Goal: Communication & Community: Share content

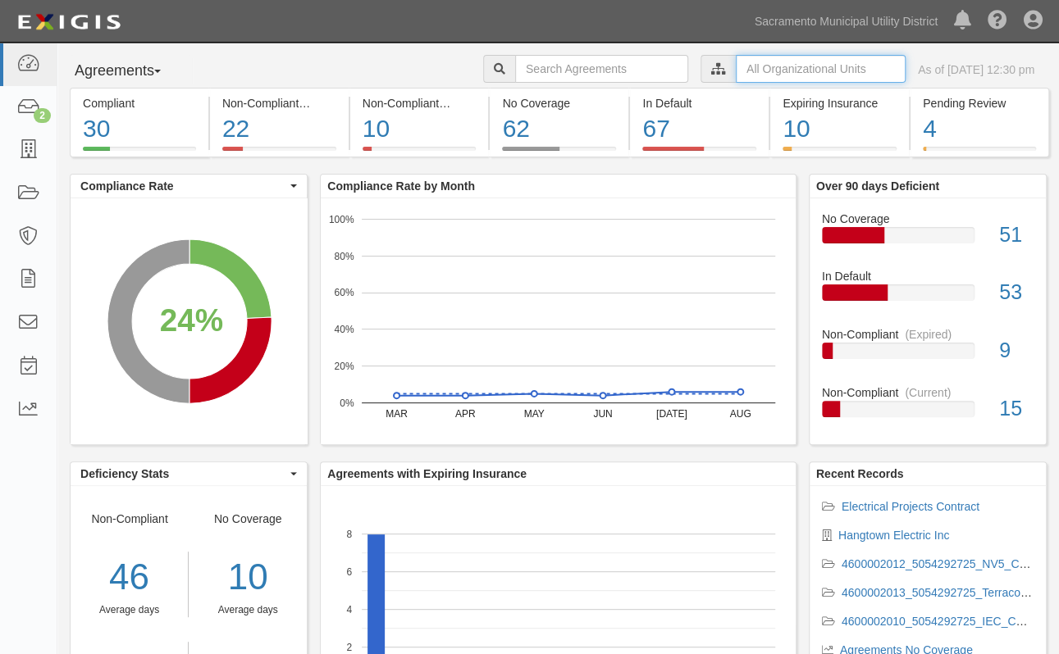
click at [768, 68] on input "text" at bounding box center [820, 69] width 170 height 28
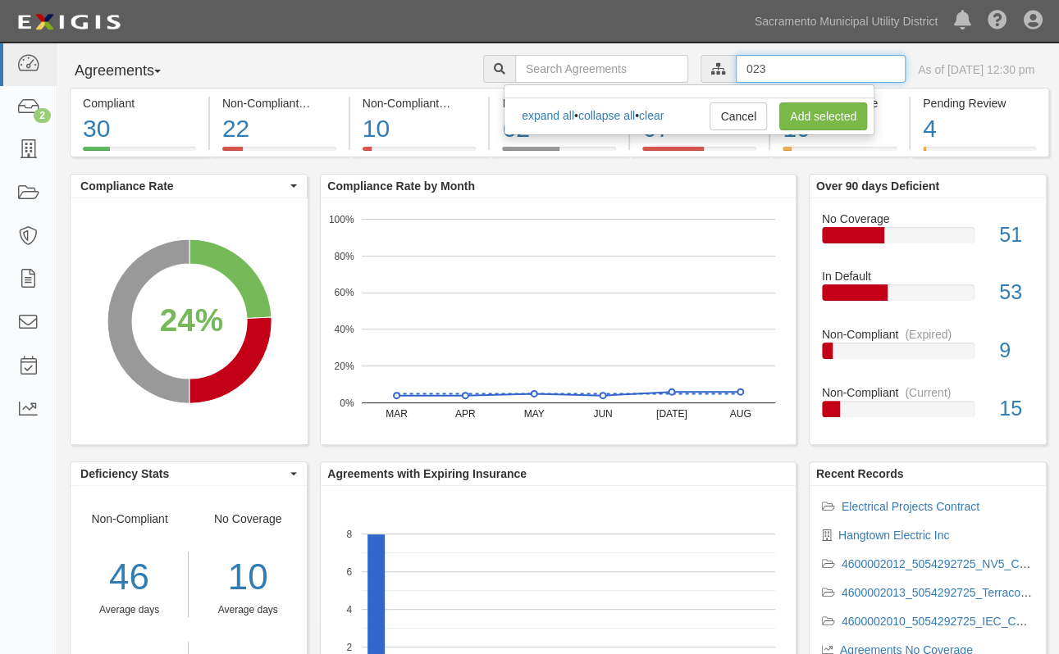
drag, startPoint x: 745, startPoint y: 73, endPoint x: 575, endPoint y: 59, distance: 171.1
click at [575, 59] on div "023 Procurement Specialist Jesse Mays Tasha Crawford Pamela Do Mario Castro Kia…" at bounding box center [771, 71] width 576 height 32
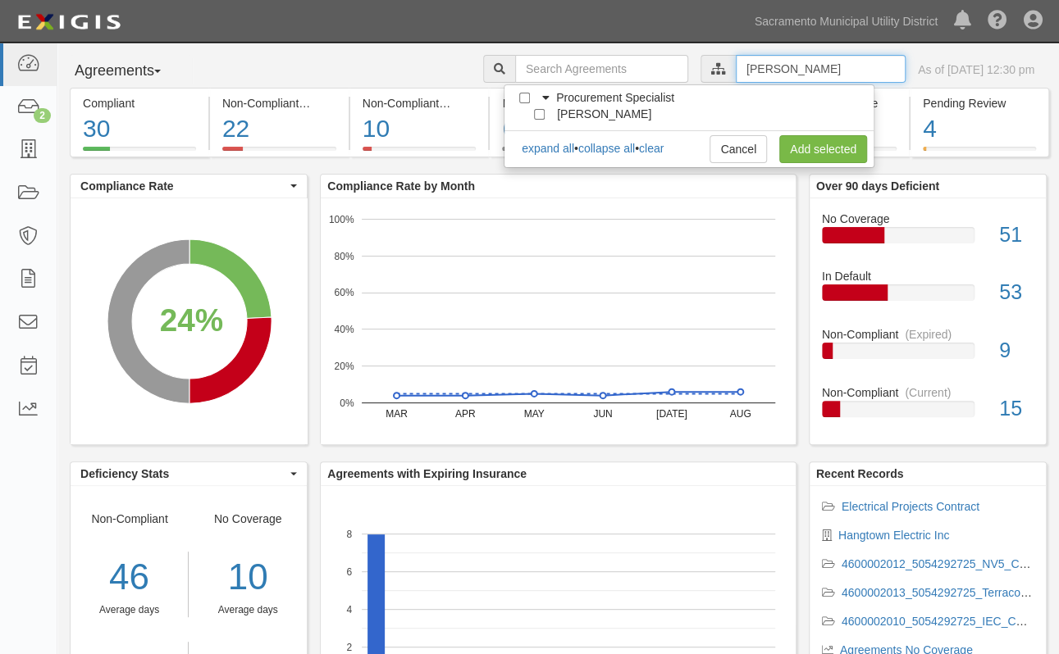
type input "hovious"
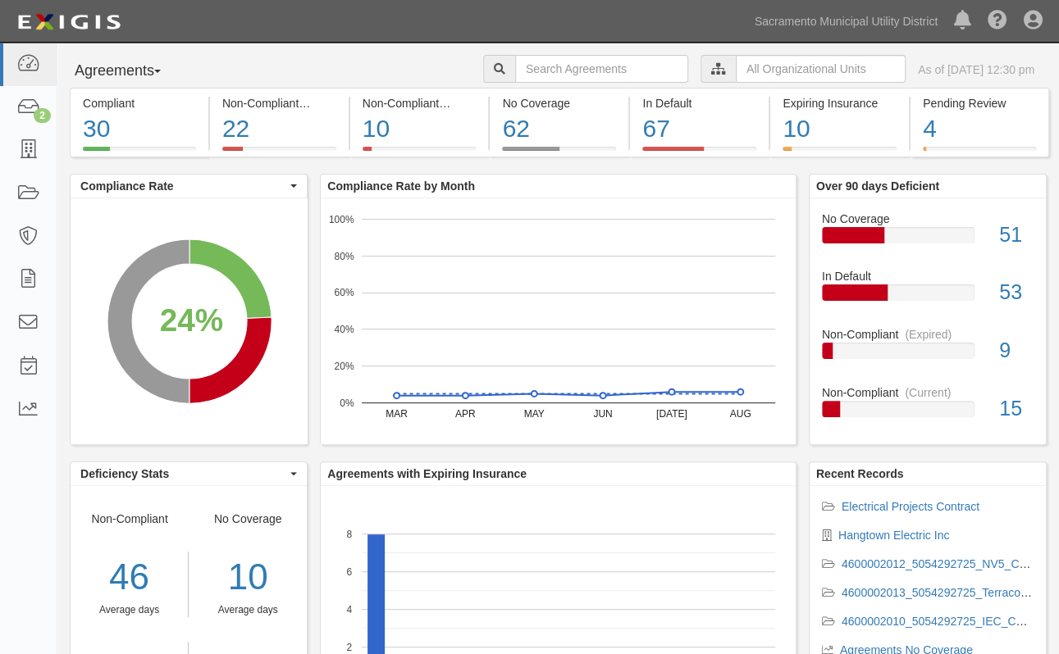
click at [711, 66] on icon at bounding box center [718, 69] width 15 height 11
click at [747, 69] on input "text" at bounding box center [820, 69] width 170 height 28
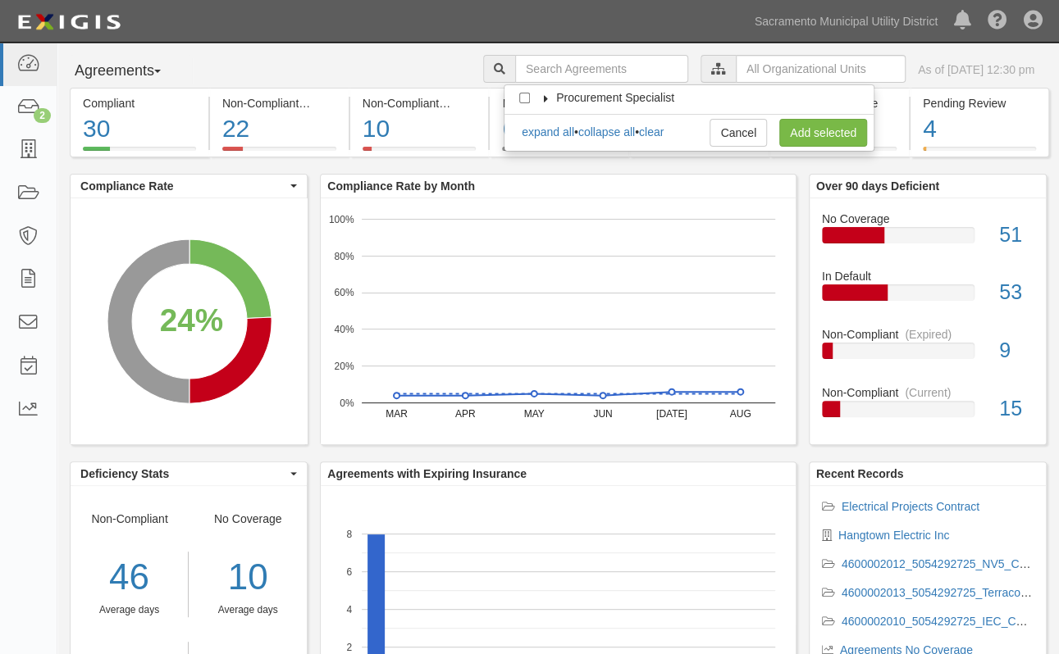
click at [542, 95] on icon at bounding box center [545, 98] width 11 height 7
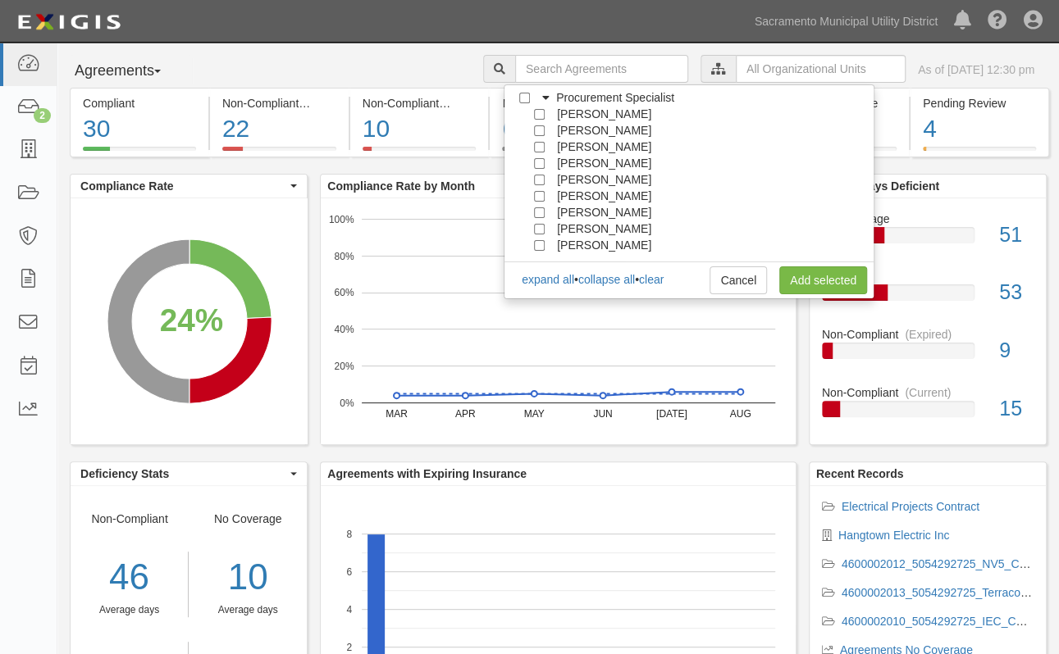
scroll to position [148, 0]
click at [540, 217] on div "[PERSON_NAME]" at bounding box center [593, 212] width 116 height 16
click at [540, 212] on input "Greg Hovious" at bounding box center [539, 212] width 11 height 11
checkbox input "true"
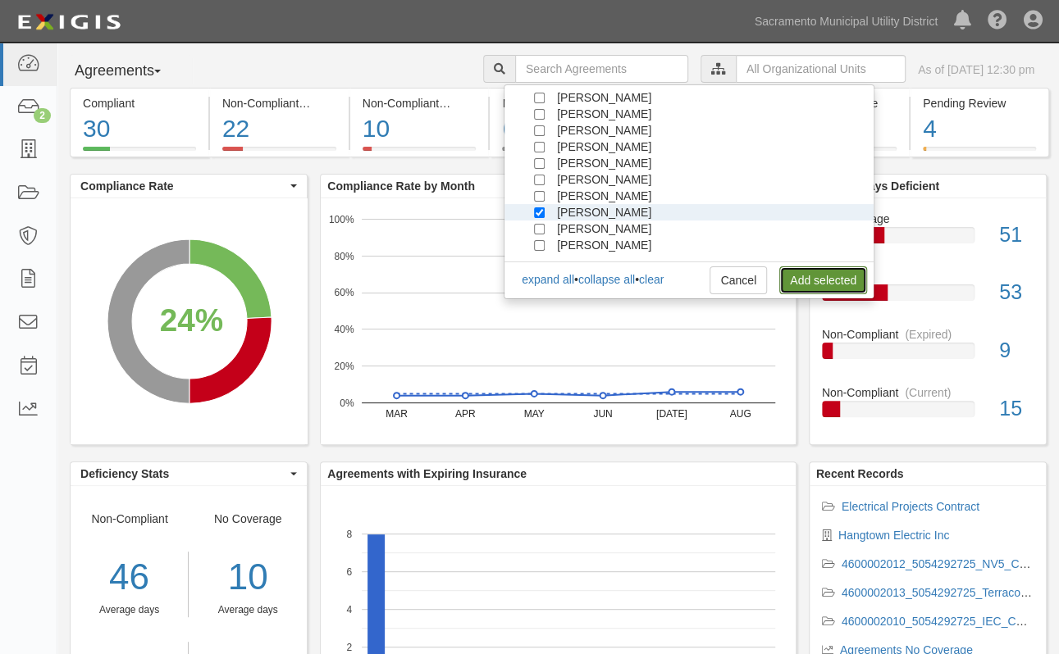
click at [825, 280] on link "Add selected" at bounding box center [823, 280] width 88 height 28
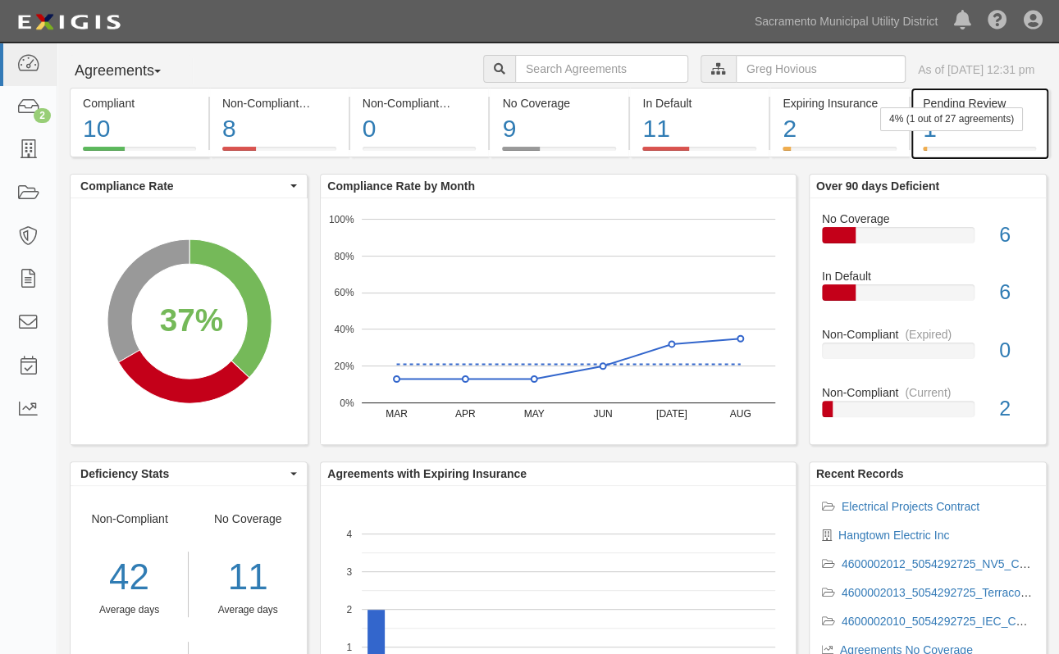
click at [929, 109] on div "4% (1 out of 27 agreements)" at bounding box center [951, 119] width 143 height 24
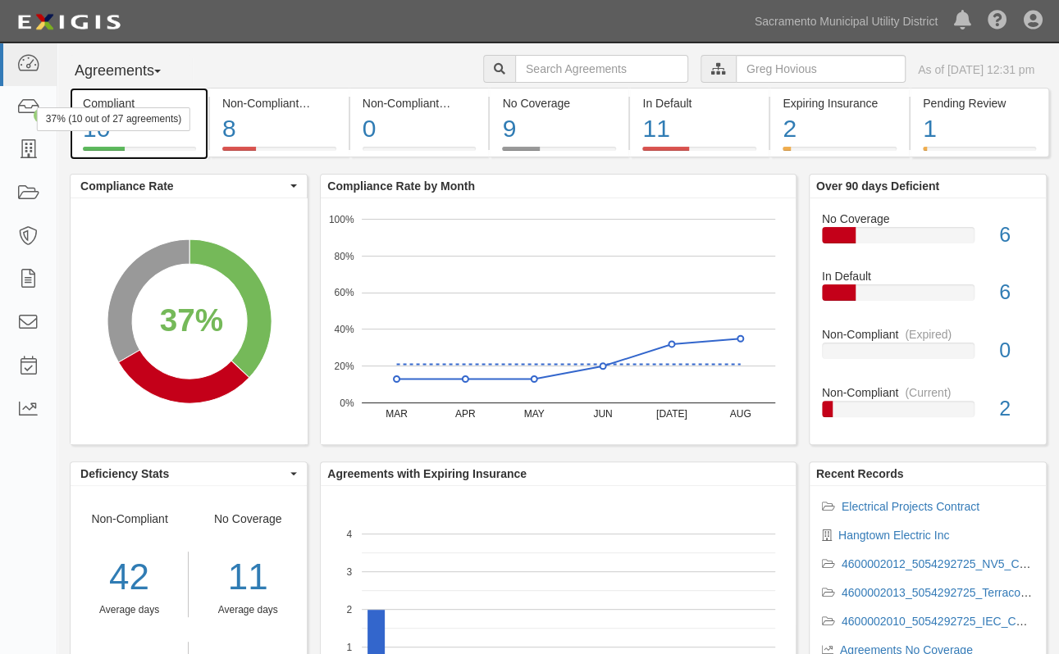
click at [116, 142] on div "10" at bounding box center [139, 129] width 113 height 35
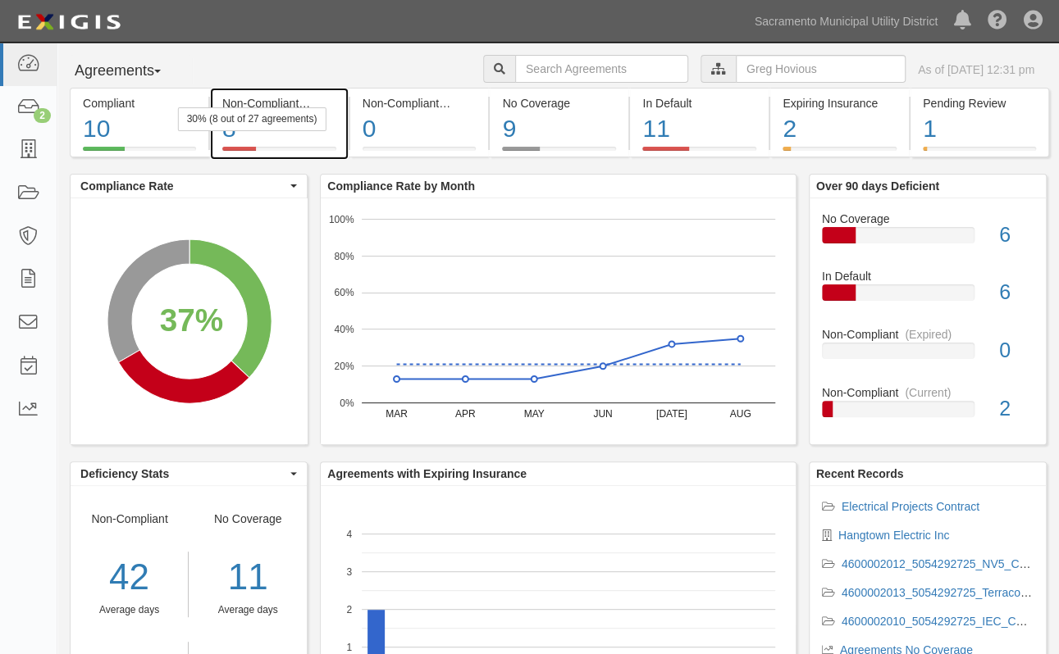
click at [277, 134] on div "8" at bounding box center [279, 129] width 114 height 35
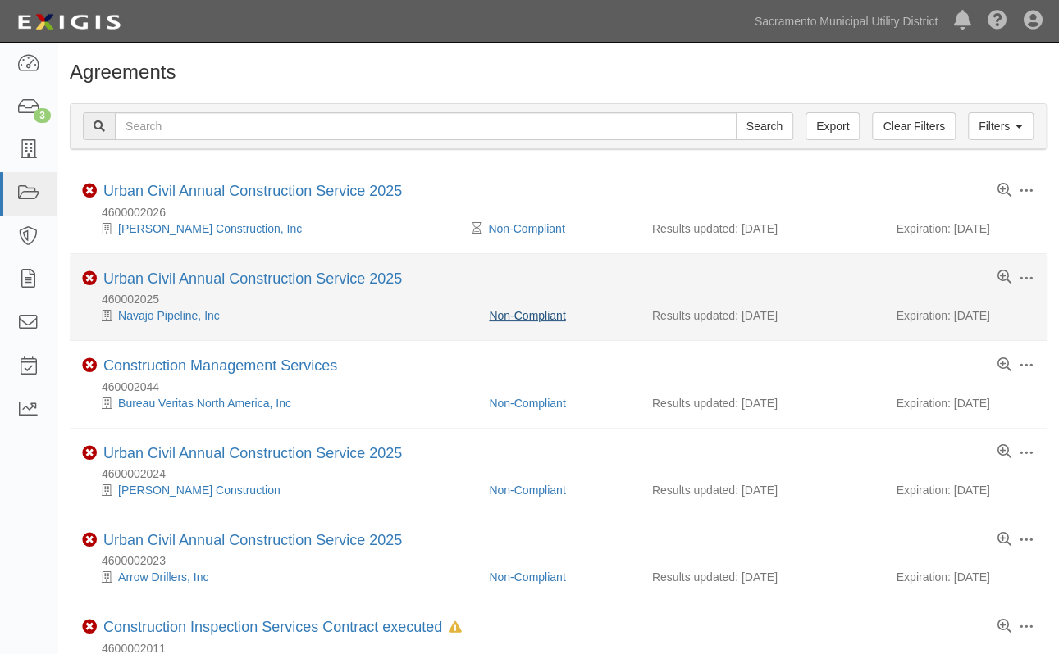
scroll to position [278, 0]
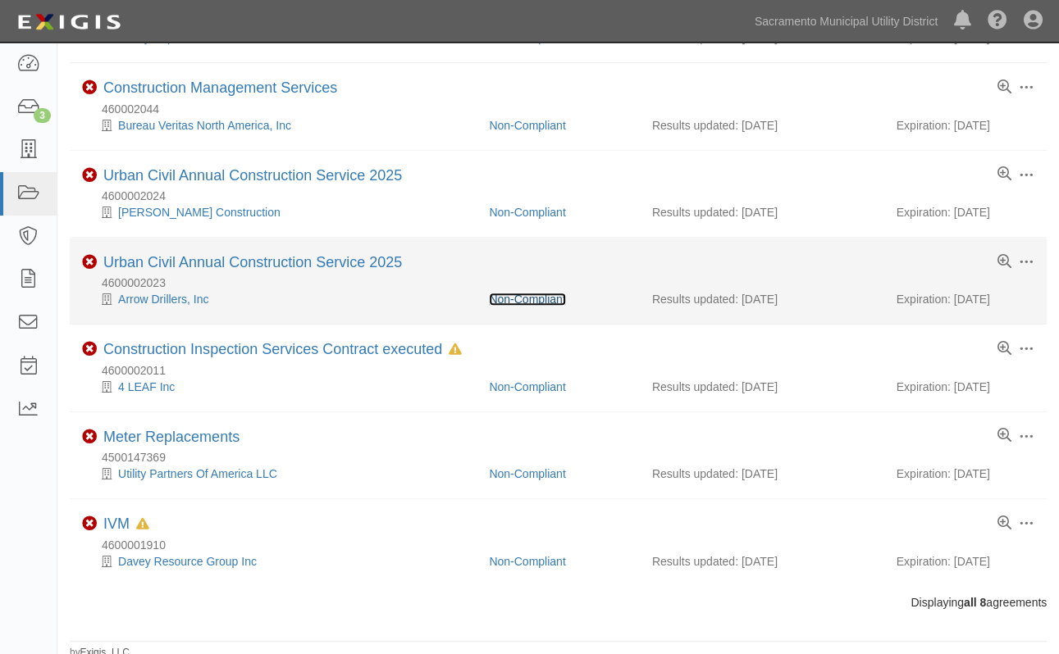
click at [510, 298] on link "Non-Compliant" at bounding box center [527, 299] width 76 height 13
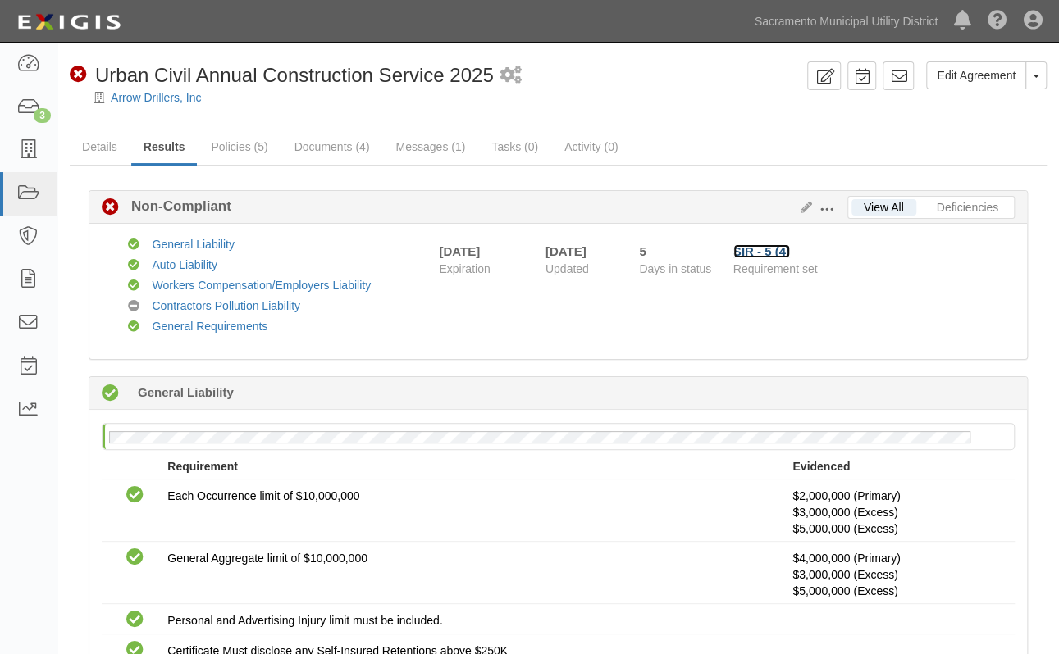
click at [744, 250] on link "SIR - 5 (4)" at bounding box center [761, 251] width 57 height 14
click at [166, 302] on link "Contractors Pollution Liability" at bounding box center [226, 305] width 148 height 13
click at [433, 147] on link "Messages (1)" at bounding box center [430, 147] width 94 height 35
click at [37, 107] on icon at bounding box center [27, 107] width 23 height 19
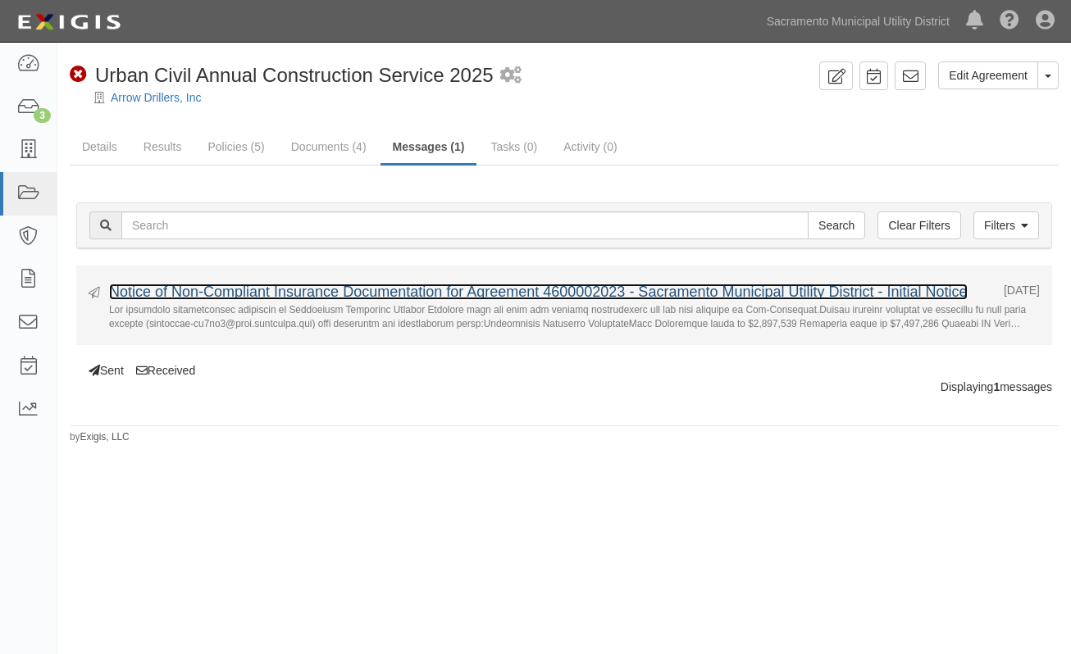
click at [788, 294] on link "Notice of Non-Compliant Insurance Documentation for Agreement 4600002023 - Sacr…" at bounding box center [538, 292] width 858 height 16
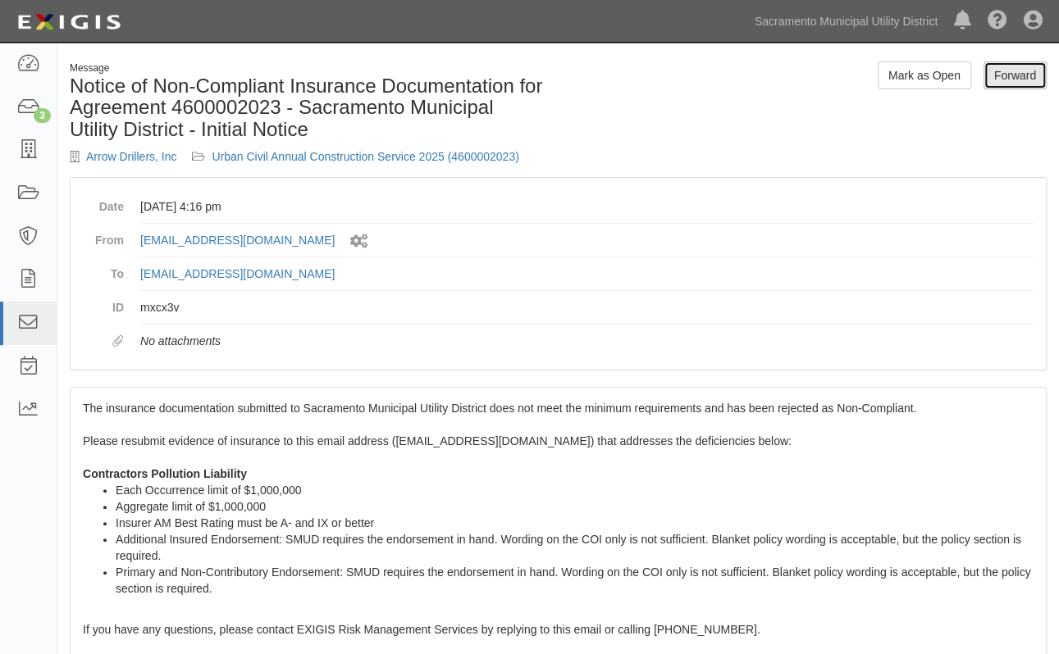
click at [1013, 72] on link "Forward" at bounding box center [1014, 75] width 63 height 28
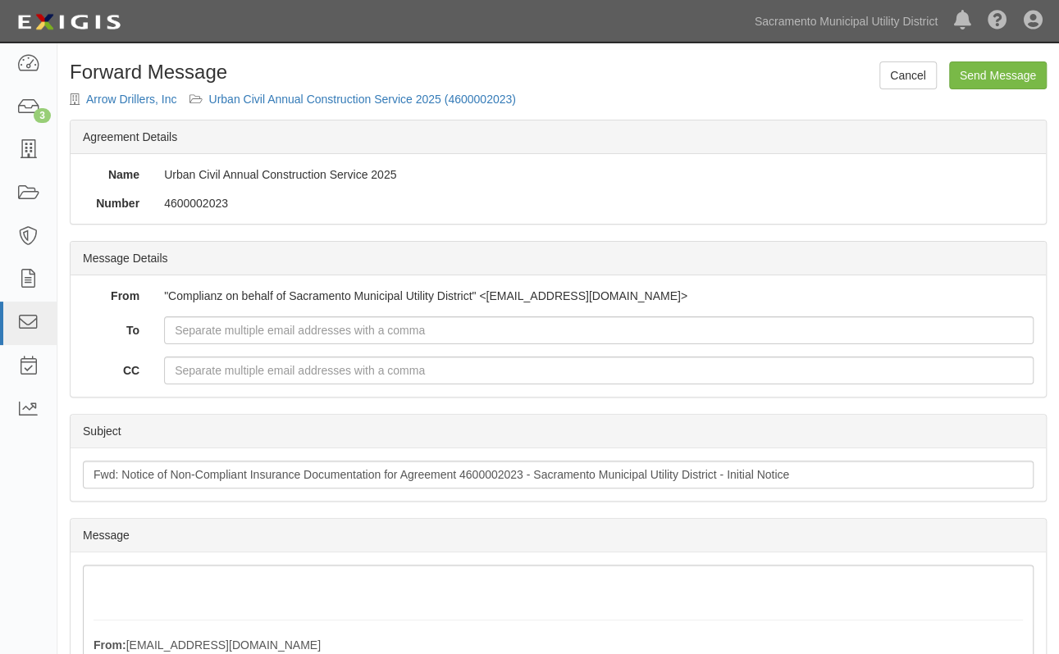
click at [87, 299] on div "From" at bounding box center [111, 296] width 81 height 16
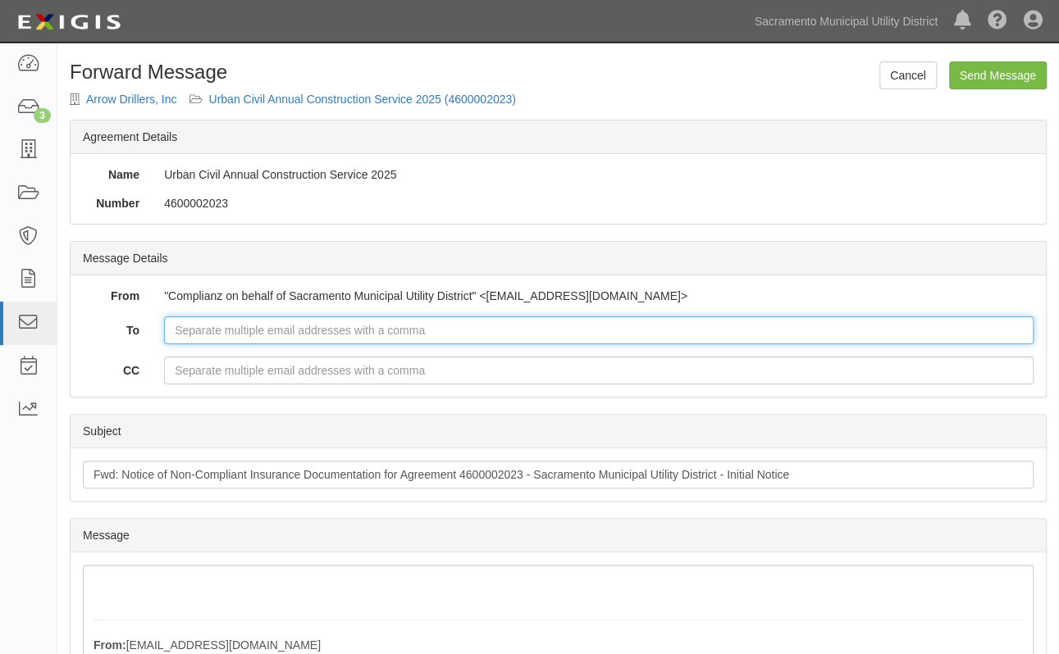
click at [239, 327] on input "To" at bounding box center [598, 331] width 869 height 28
paste input "[PERSON_NAME] <[EMAIL_ADDRESS][PERSON_NAME][DOMAIN_NAME]>"
click at [230, 335] on input "[PERSON_NAME] <[EMAIL_ADDRESS][PERSON_NAME][DOMAIN_NAME]>" at bounding box center [598, 331] width 869 height 28
click at [289, 334] on input "Tri.Phan@smud.org>" at bounding box center [598, 331] width 869 height 28
type input "Tri.Phan@smud.org"
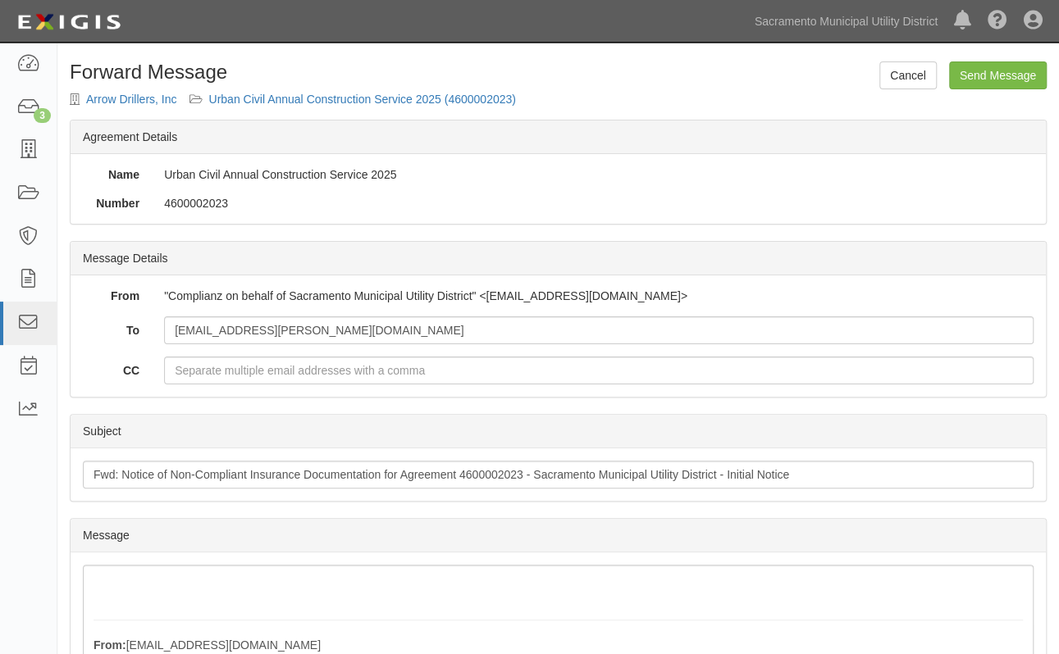
click at [177, 432] on div "Subject" at bounding box center [558, 432] width 975 height 34
click at [194, 540] on div "Message" at bounding box center [558, 536] width 975 height 34
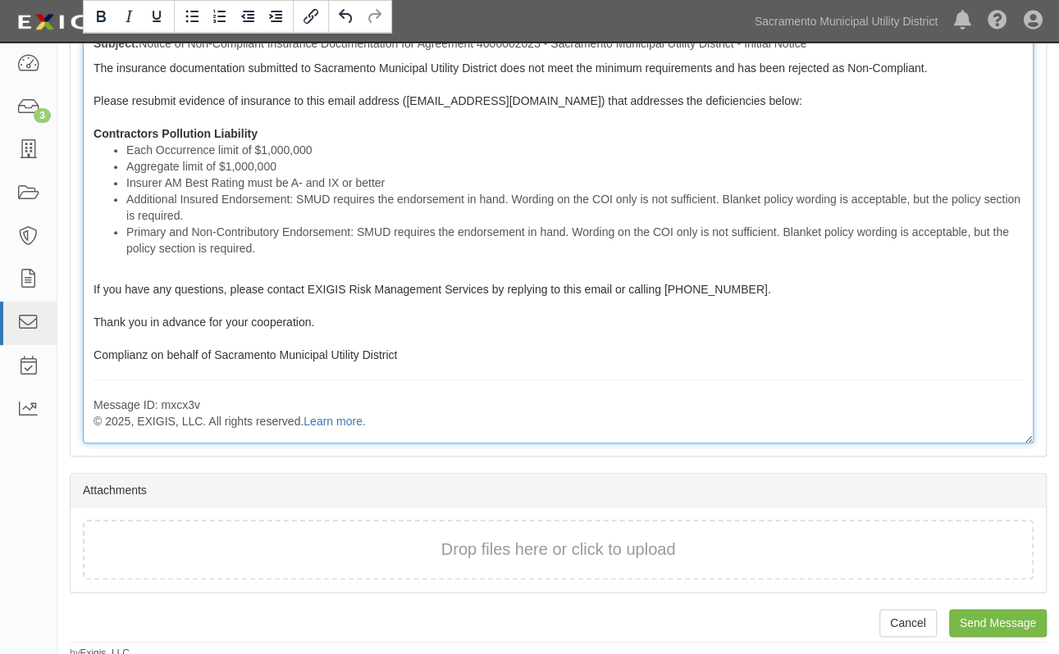
scroll to position [241, 0]
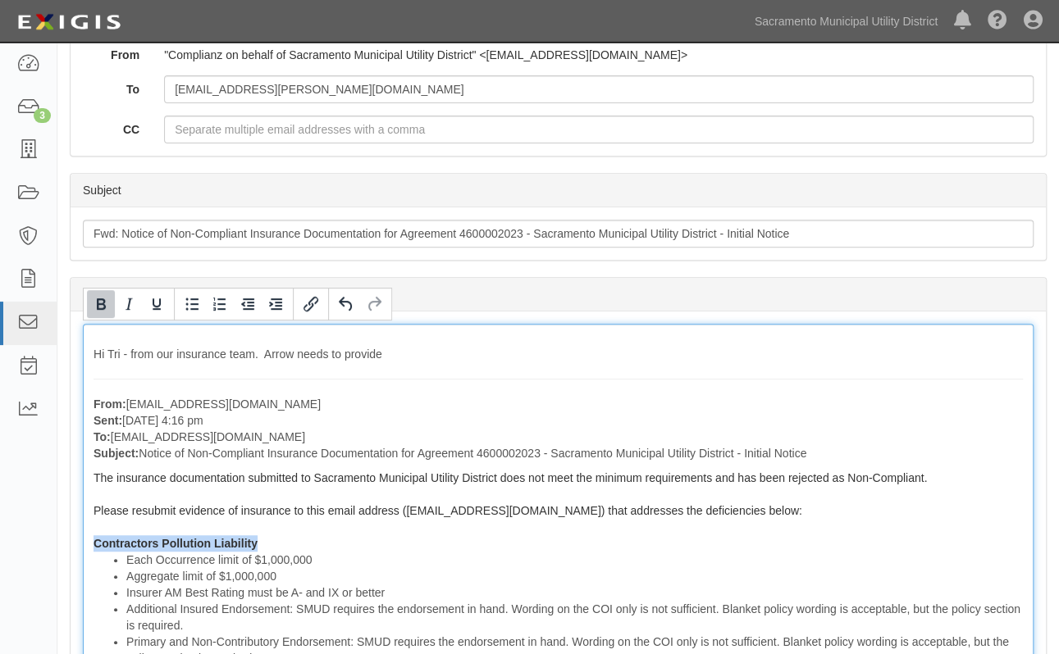
drag, startPoint x: 263, startPoint y: 542, endPoint x: 94, endPoint y: 543, distance: 168.9
click at [94, 543] on div "Hi Tri - from our insurance team. Arrow needs to provide From: agreement-fm7pr7…" at bounding box center [558, 589] width 950 height 530
copy strong "Contractors Pollution Liability"
click at [412, 348] on div "Hi Tri - from our insurance team. Arrow needs to provide From: agreement-fm7pr7…" at bounding box center [558, 589] width 950 height 530
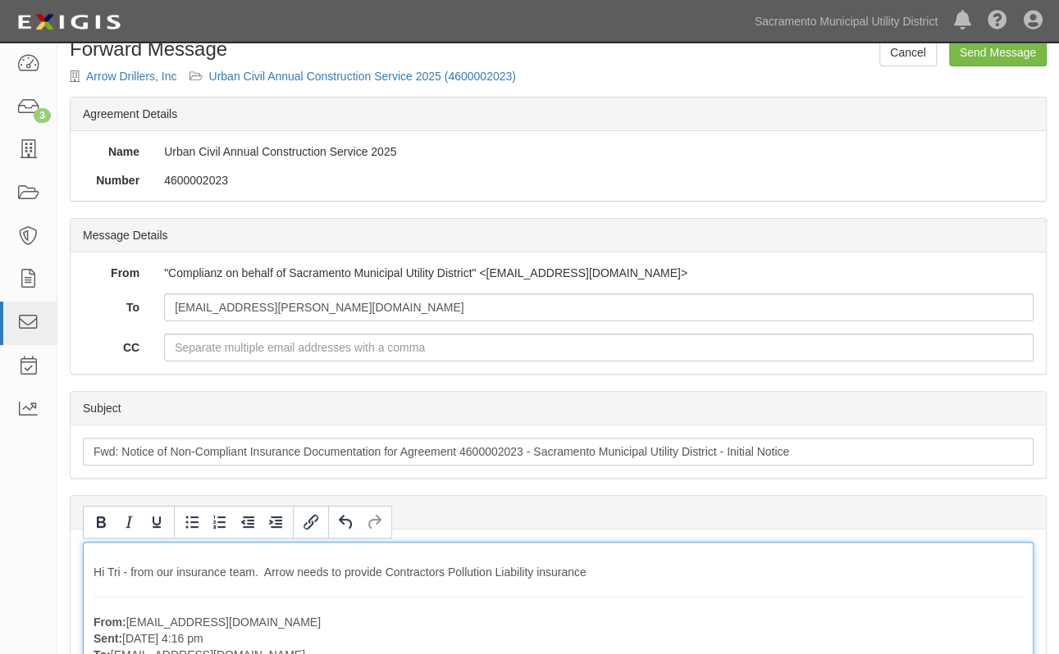
scroll to position [0, 0]
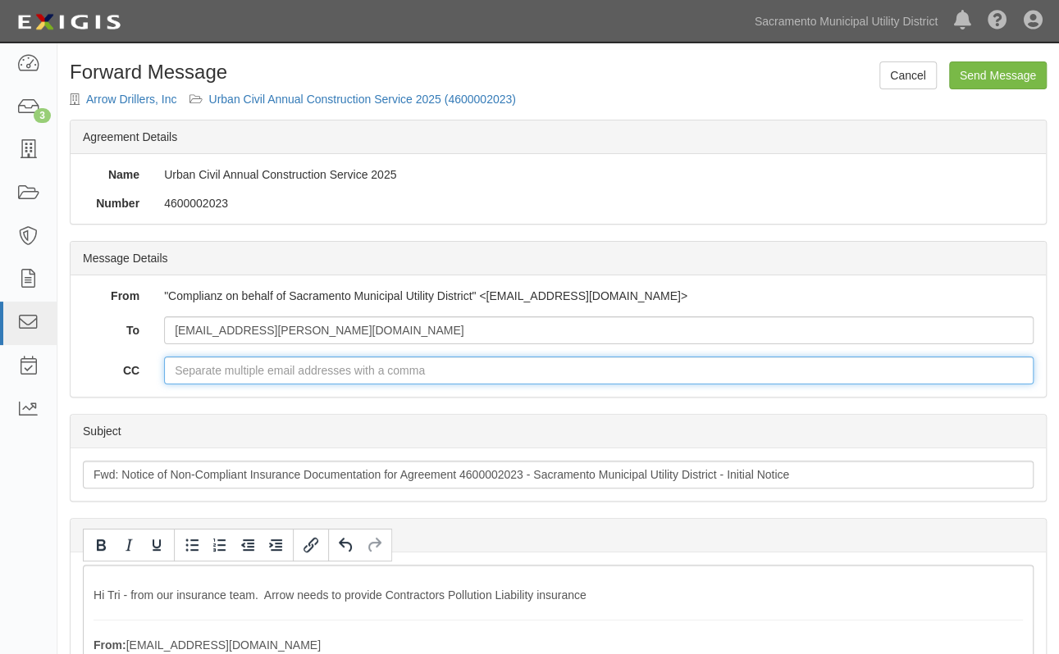
click at [430, 371] on input "CC" at bounding box center [598, 371] width 869 height 28
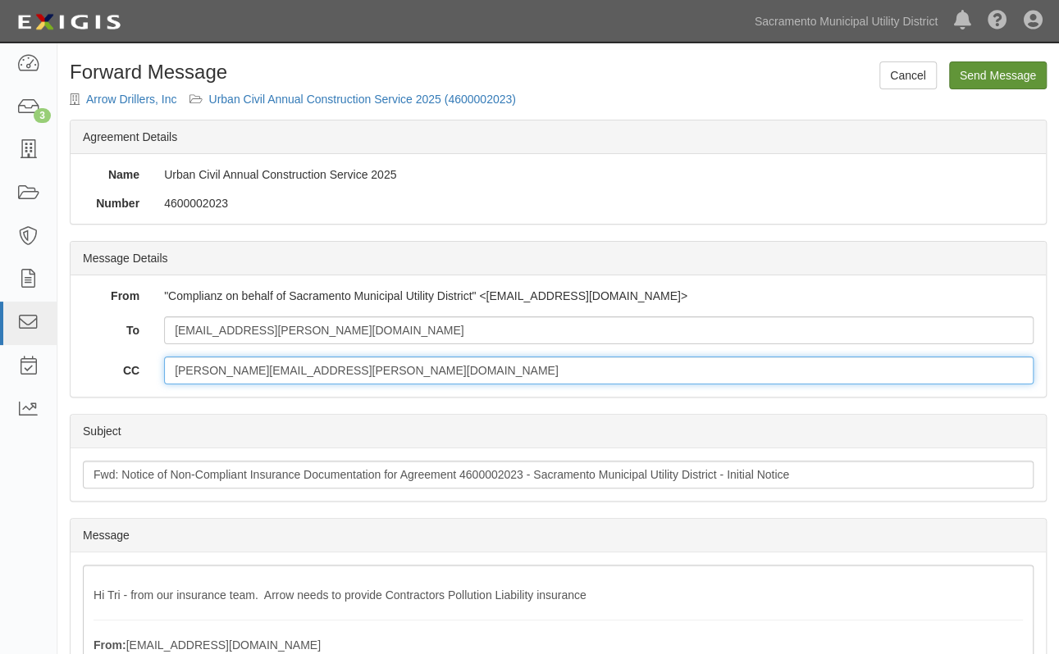
type input "gregory.hovious@smud.org"
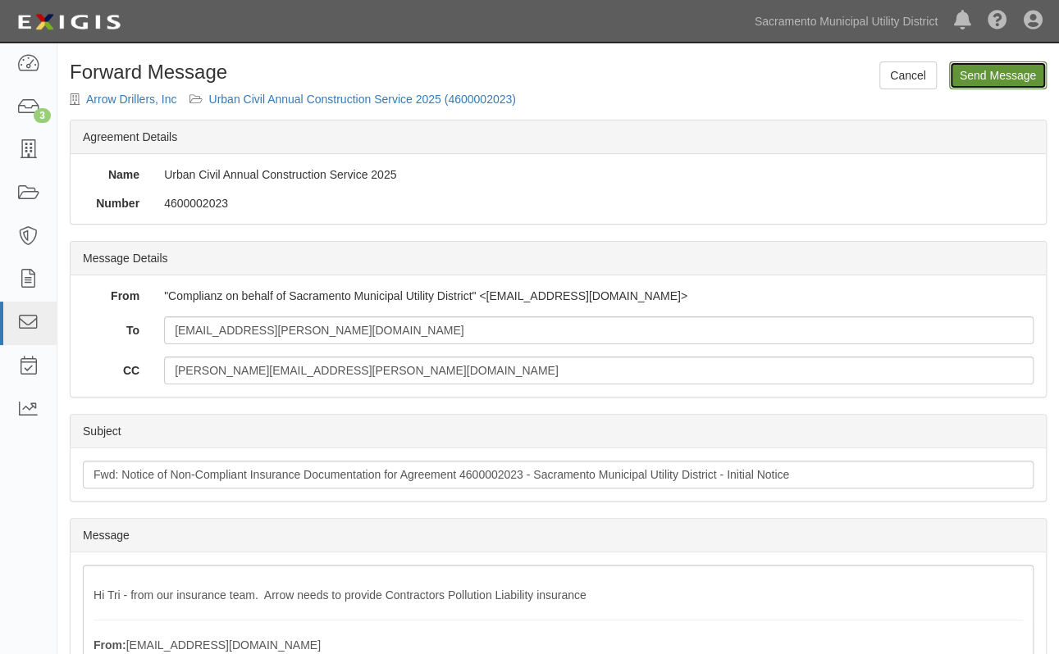
click at [1002, 78] on input "Send Message" at bounding box center [998, 75] width 98 height 28
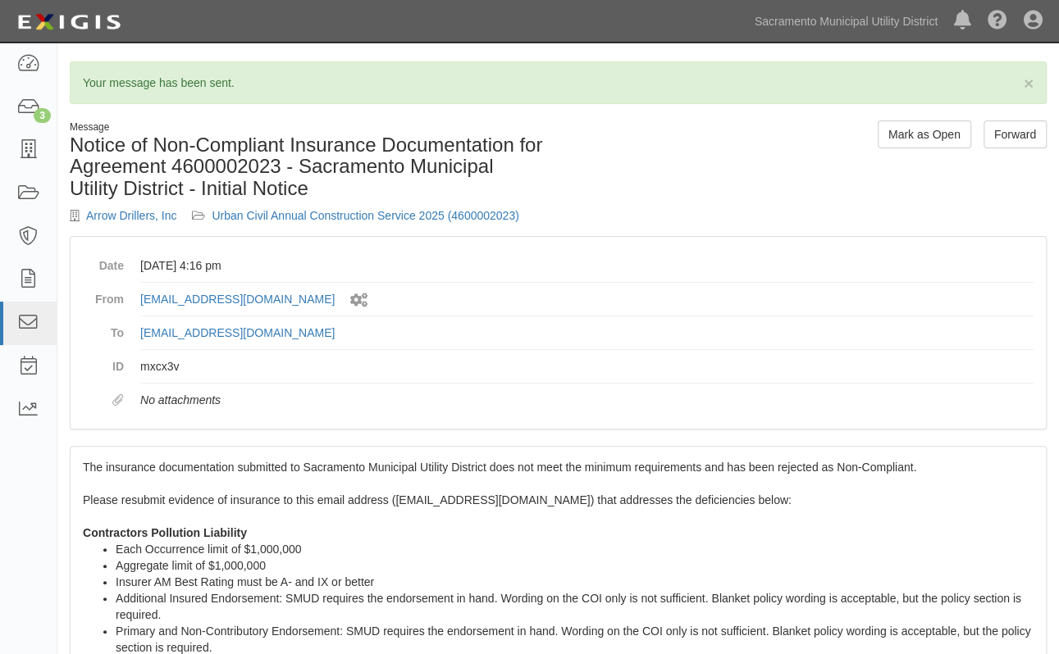
click at [49, 451] on div "Dashboard 3 Inbox Parties Agreements Coverages Documents Messages Tasks Reports" at bounding box center [28, 349] width 57 height 612
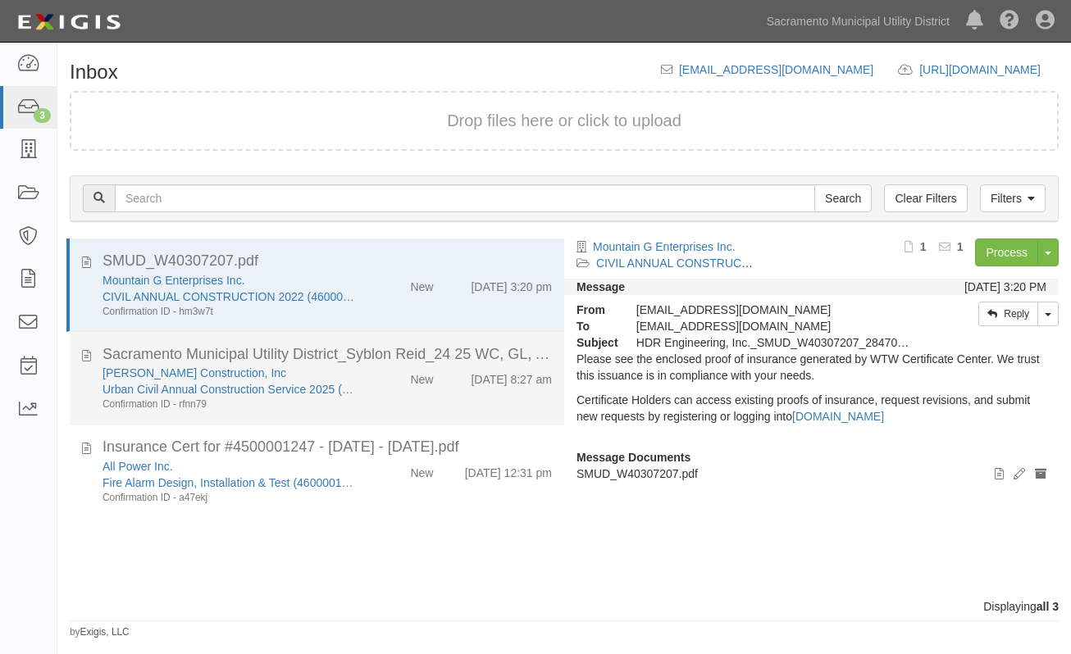
click at [266, 379] on div "[PERSON_NAME] Construction, Inc" at bounding box center [228, 373] width 252 height 16
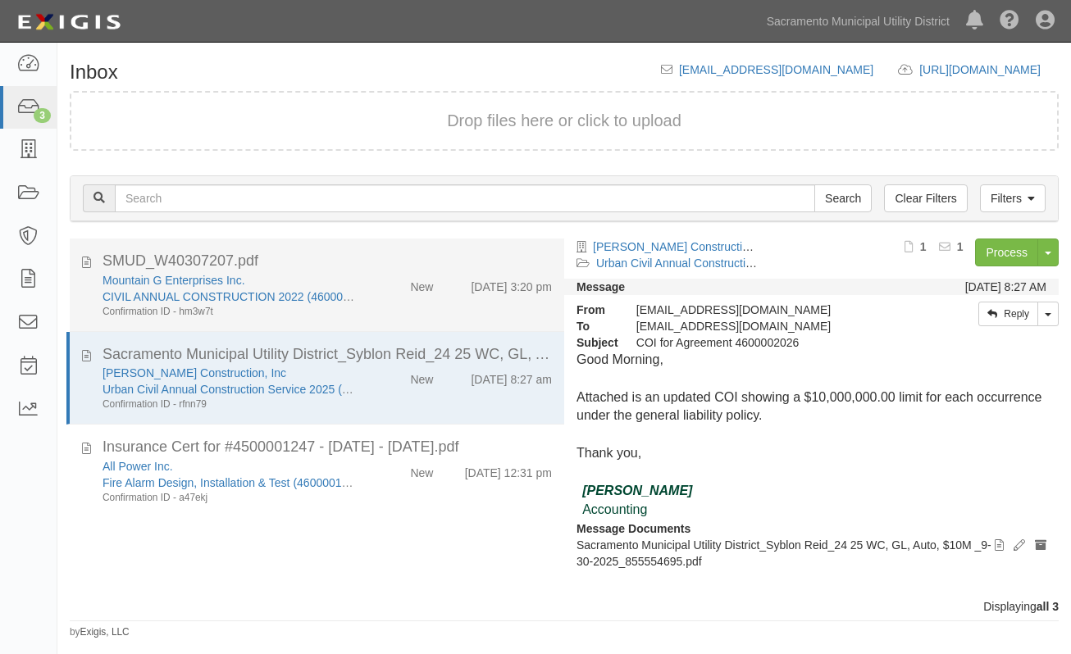
click at [248, 275] on div "Mountain G Enterprises Inc." at bounding box center [228, 280] width 252 height 16
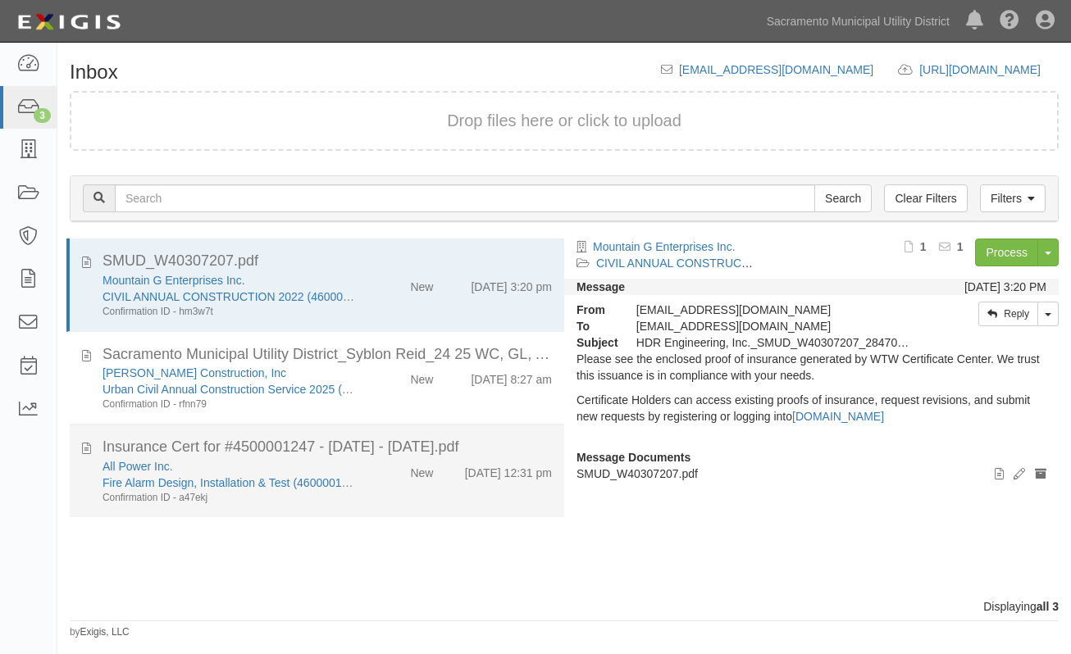
click at [300, 462] on div "All Power Inc." at bounding box center [228, 466] width 252 height 16
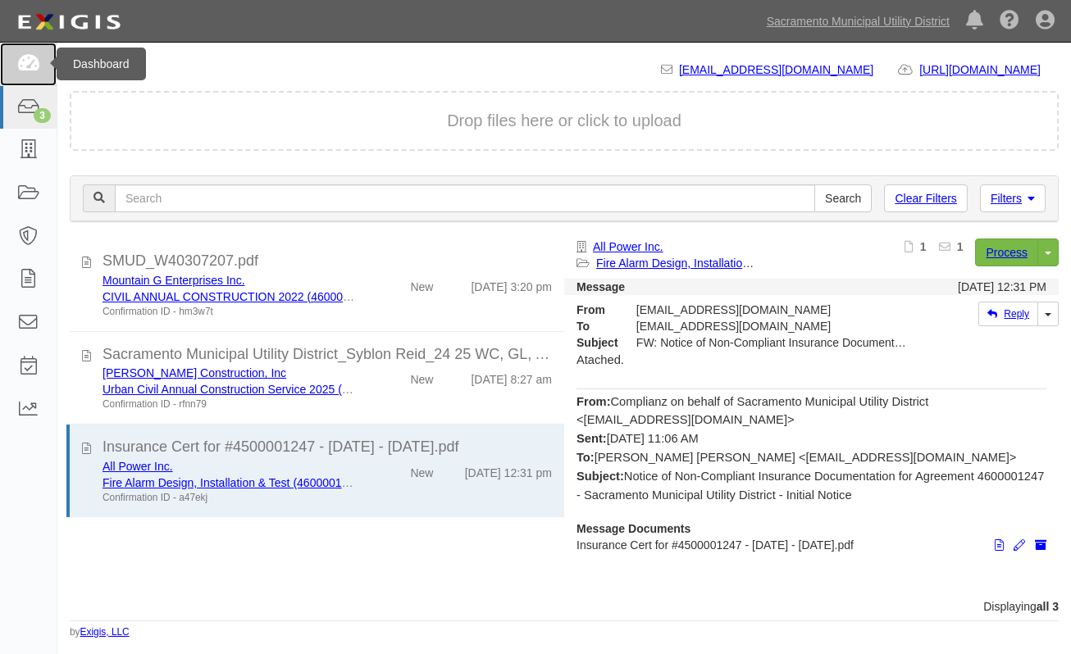
click at [25, 63] on icon at bounding box center [27, 64] width 23 height 19
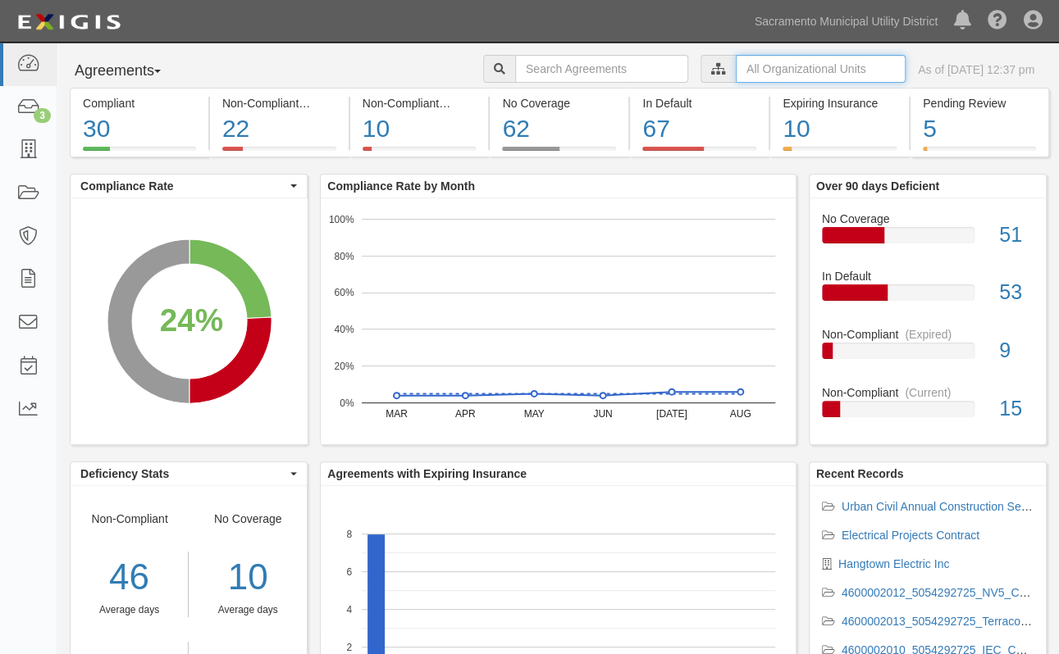
click at [735, 71] on input "text" at bounding box center [820, 69] width 170 height 28
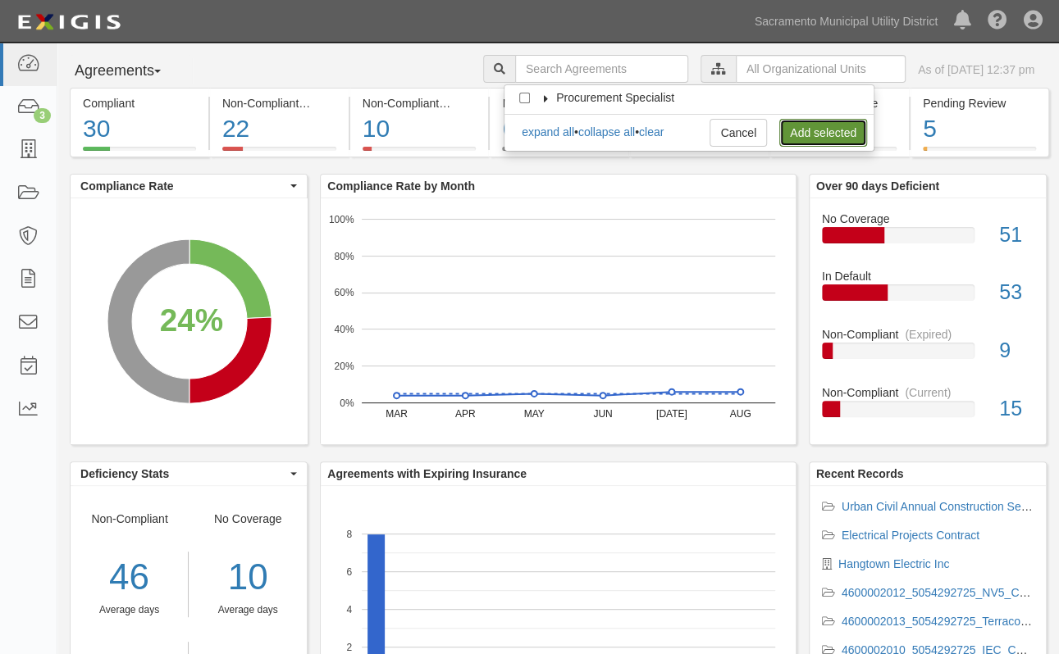
click at [798, 133] on link "Add selected" at bounding box center [823, 133] width 88 height 28
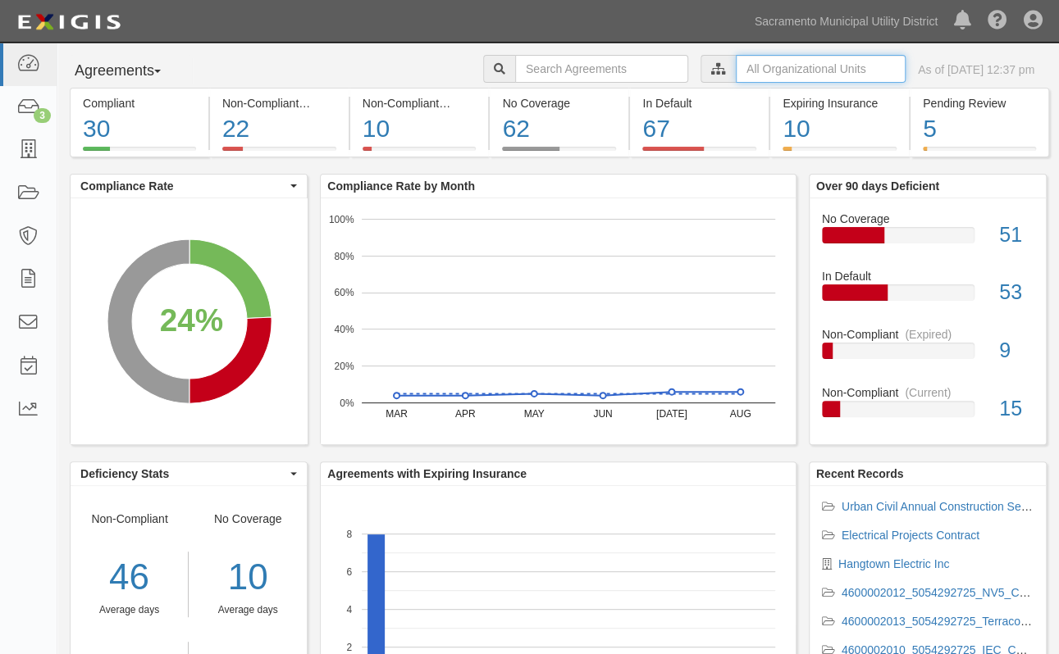
click at [809, 69] on input "text" at bounding box center [820, 69] width 170 height 28
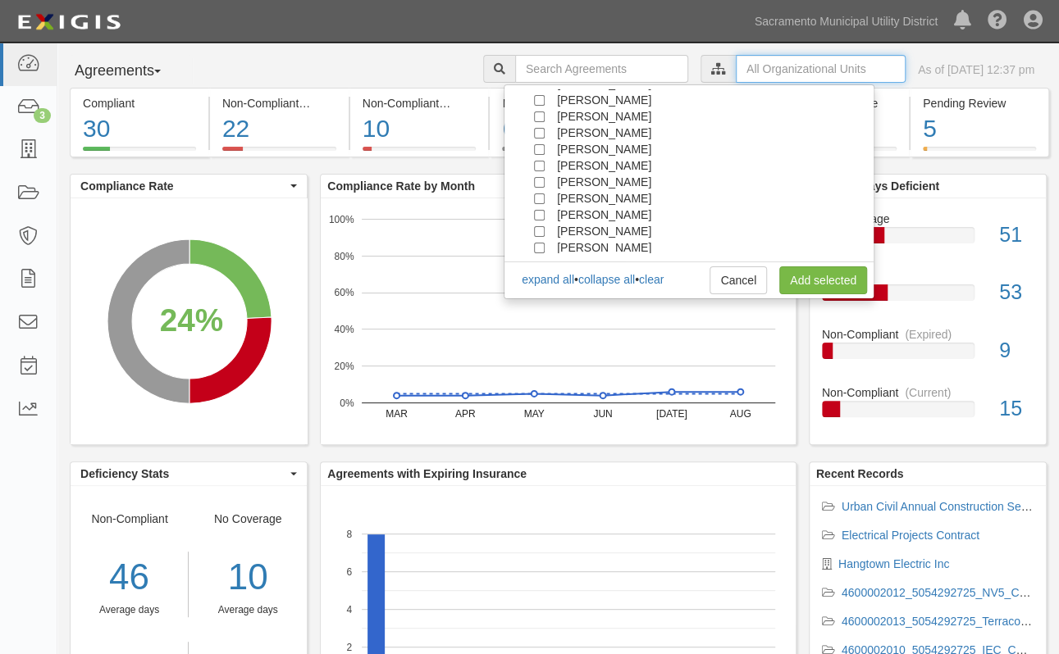
scroll to position [148, 0]
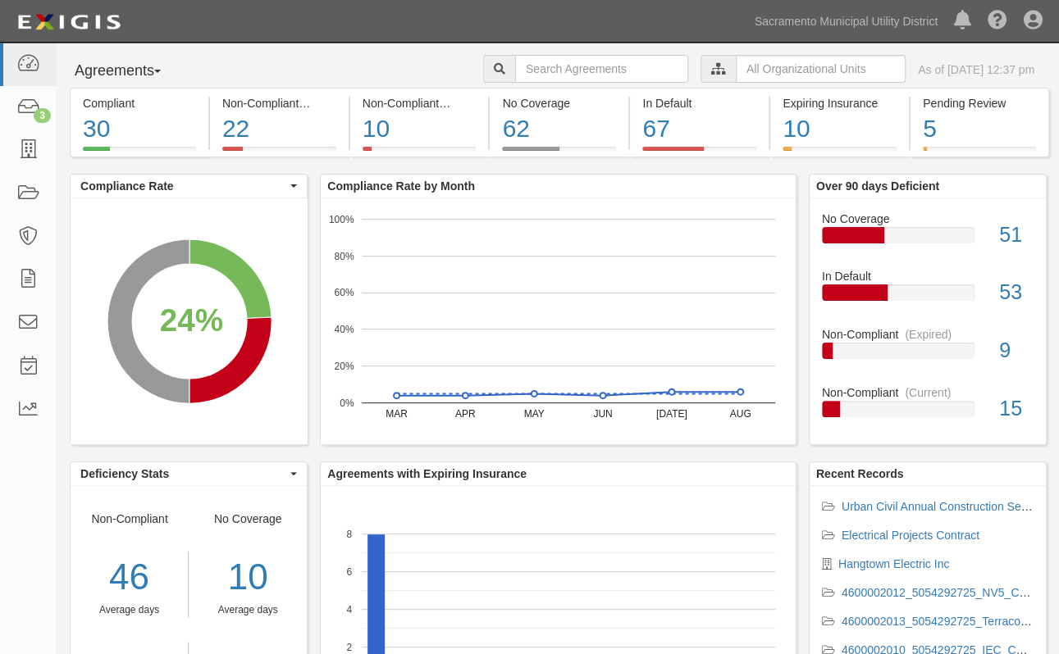
click at [711, 71] on icon at bounding box center [718, 69] width 15 height 11
click at [735, 68] on input "text" at bounding box center [820, 69] width 170 height 28
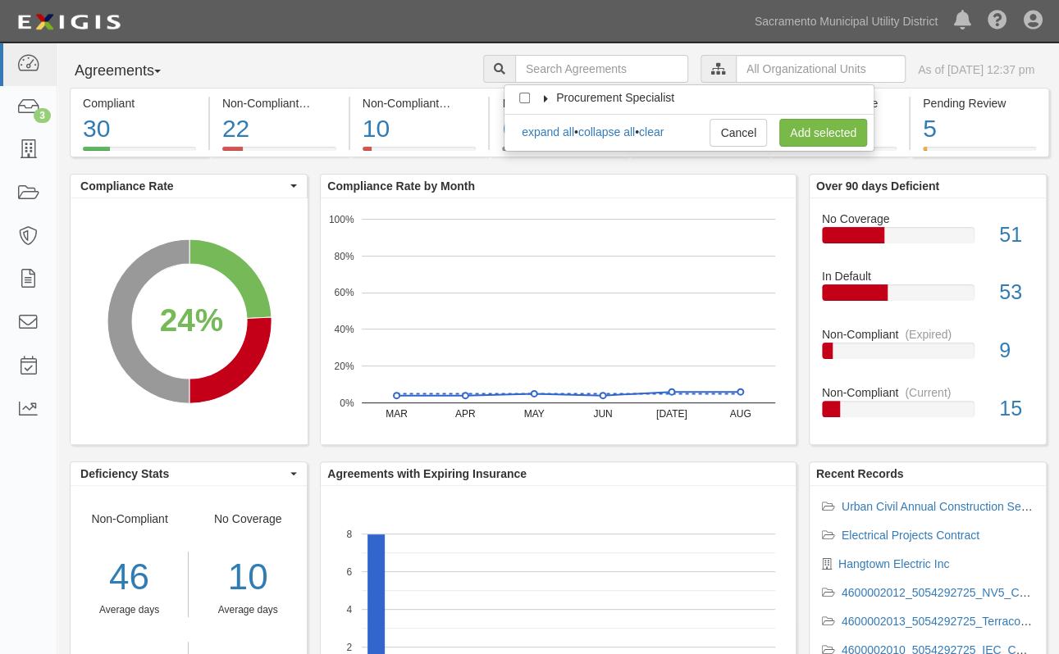
click at [544, 101] on icon at bounding box center [545, 98] width 11 height 7
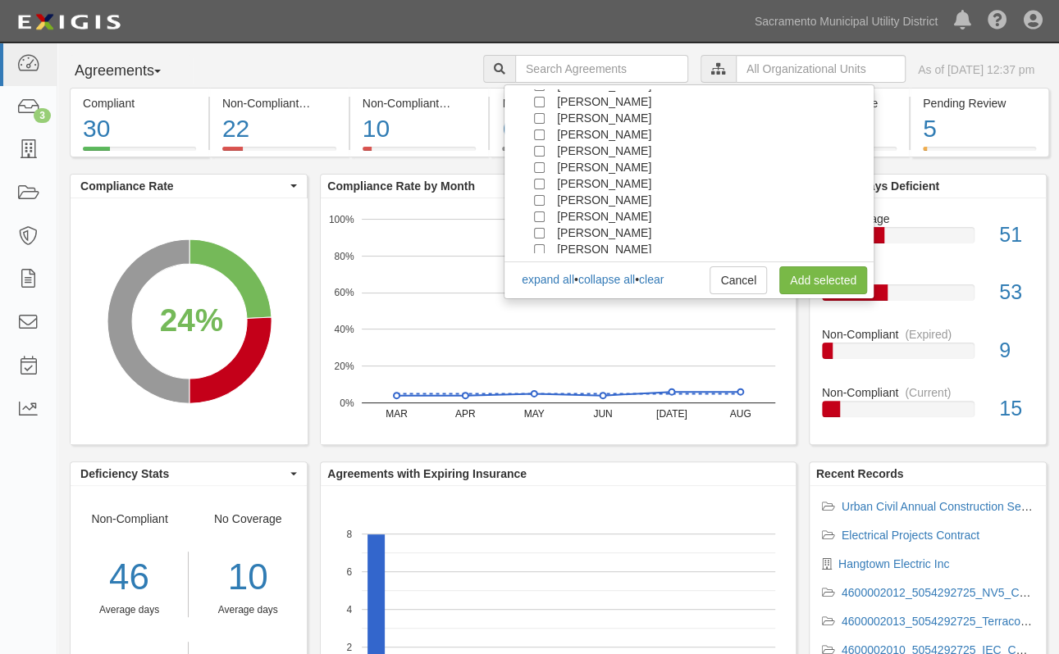
scroll to position [148, 0]
click at [541, 212] on input "[PERSON_NAME]" at bounding box center [539, 212] width 11 height 11
checkbox input "true"
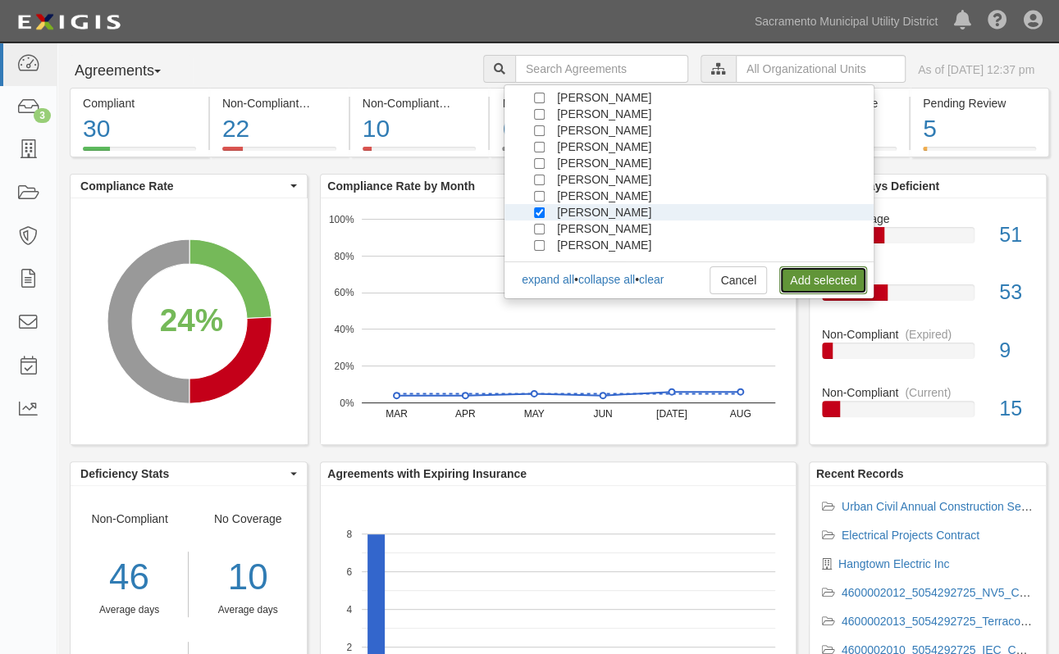
click at [795, 276] on link "Add selected" at bounding box center [823, 280] width 88 height 28
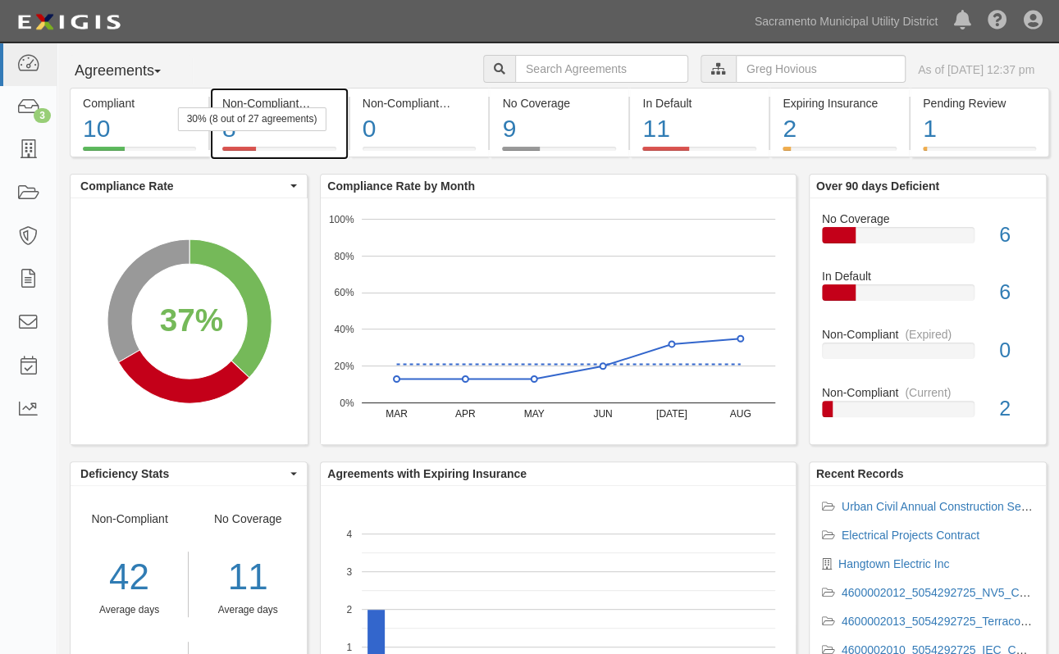
click at [244, 126] on div "30% (8 out of 27 agreements)" at bounding box center [252, 119] width 148 height 24
